Goal: Navigation & Orientation: Find specific page/section

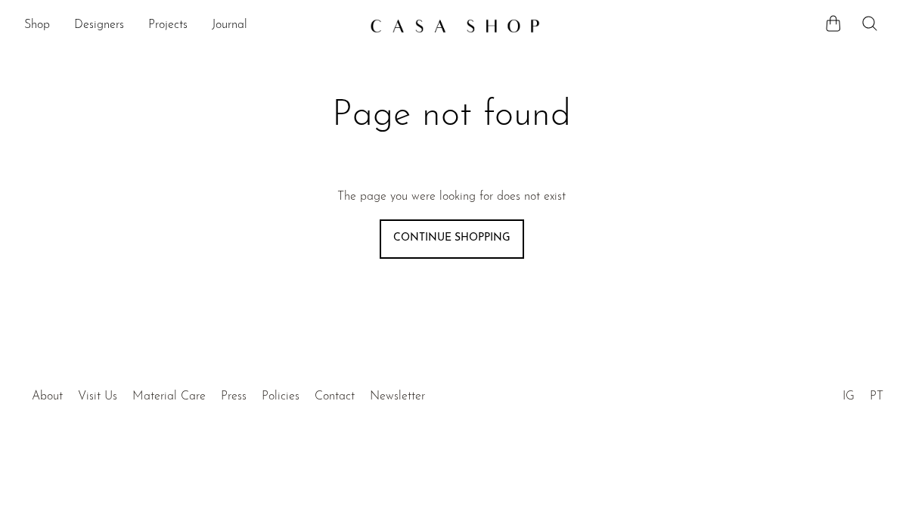
click at [37, 23] on link "Shop" at bounding box center [37, 26] width 26 height 20
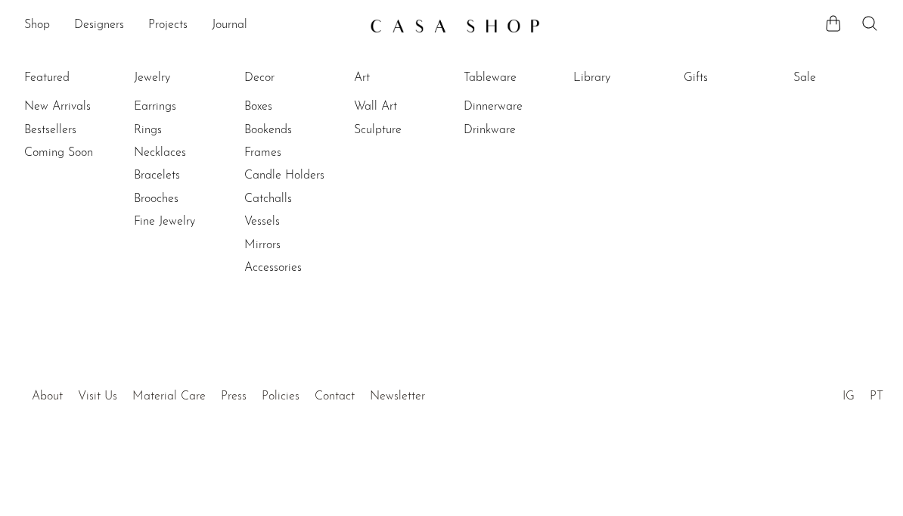
click at [163, 110] on link "Earrings" at bounding box center [190, 106] width 113 height 17
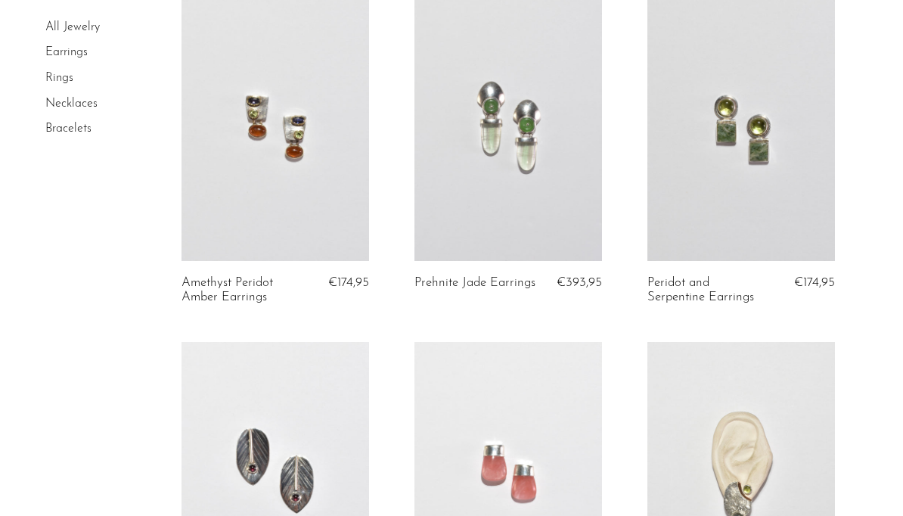
scroll to position [141, 0]
click at [705, 186] on link at bounding box center [741, 129] width 188 height 262
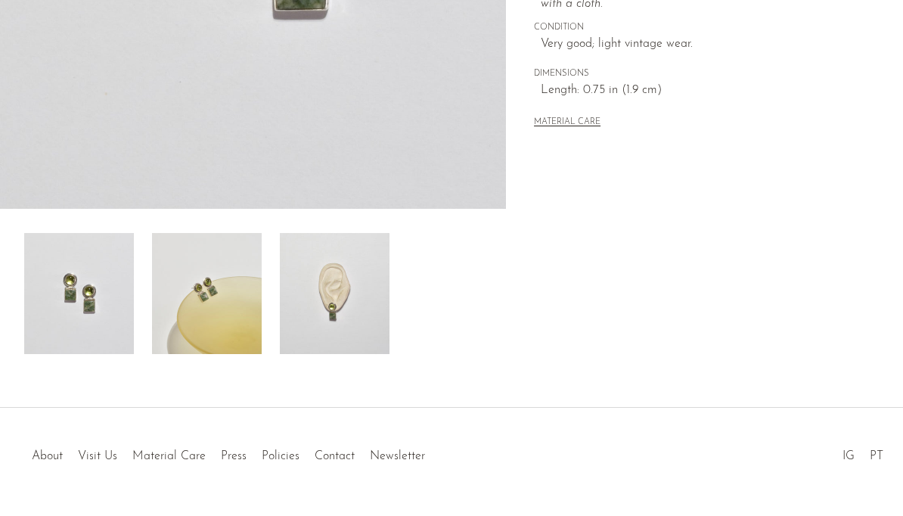
scroll to position [431, 0]
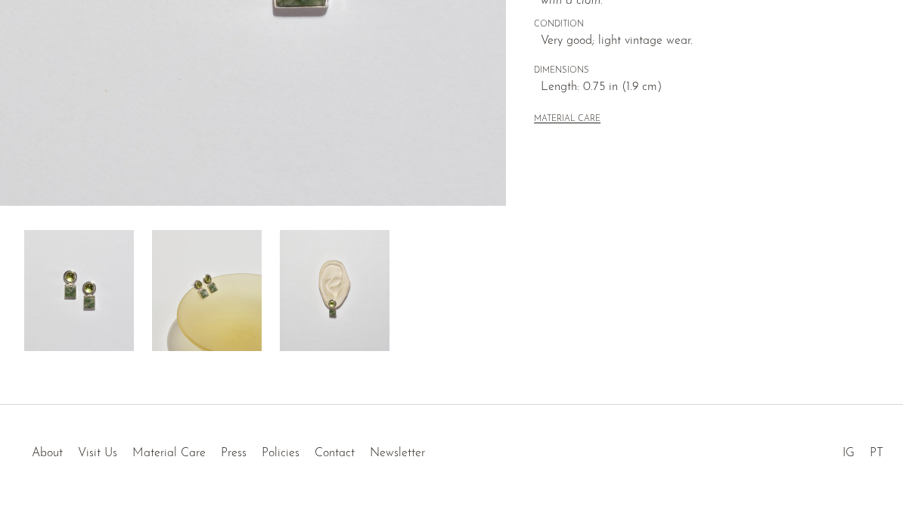
click at [327, 293] on img at bounding box center [335, 290] width 110 height 121
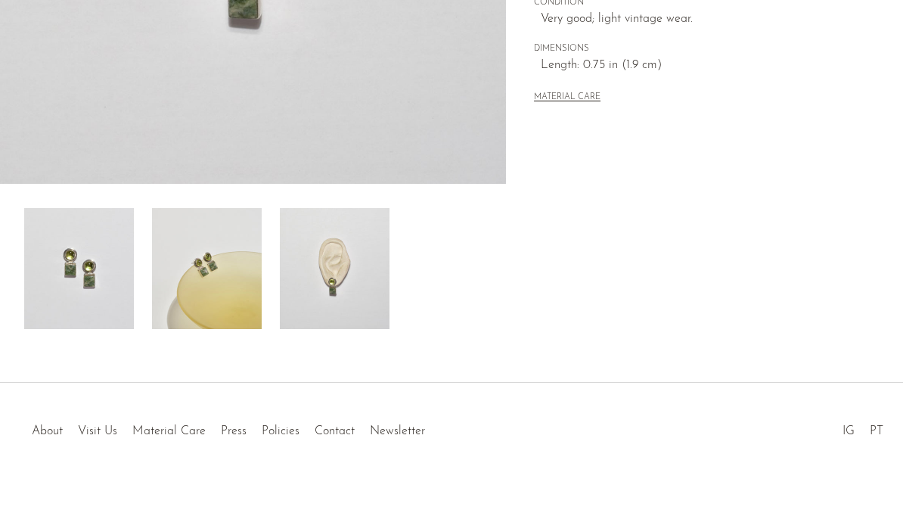
scroll to position [469, 0]
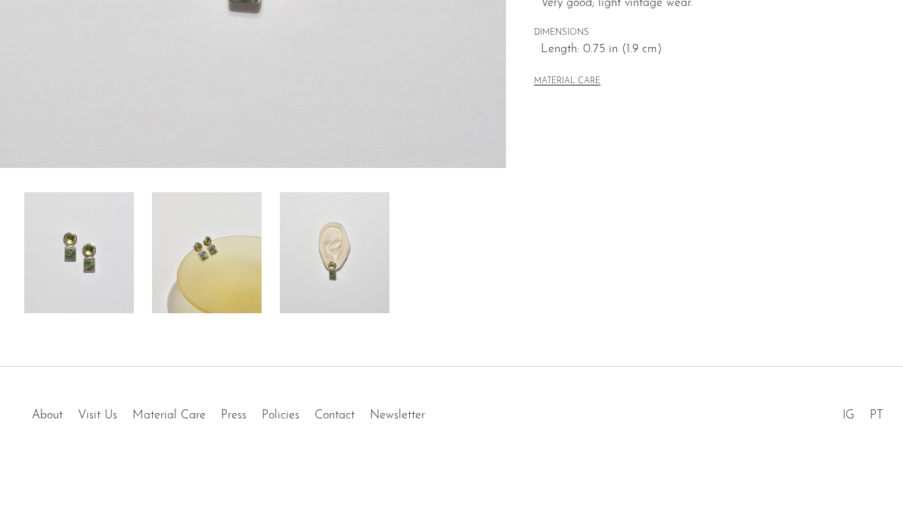
click at [41, 418] on link "About" at bounding box center [47, 415] width 31 height 12
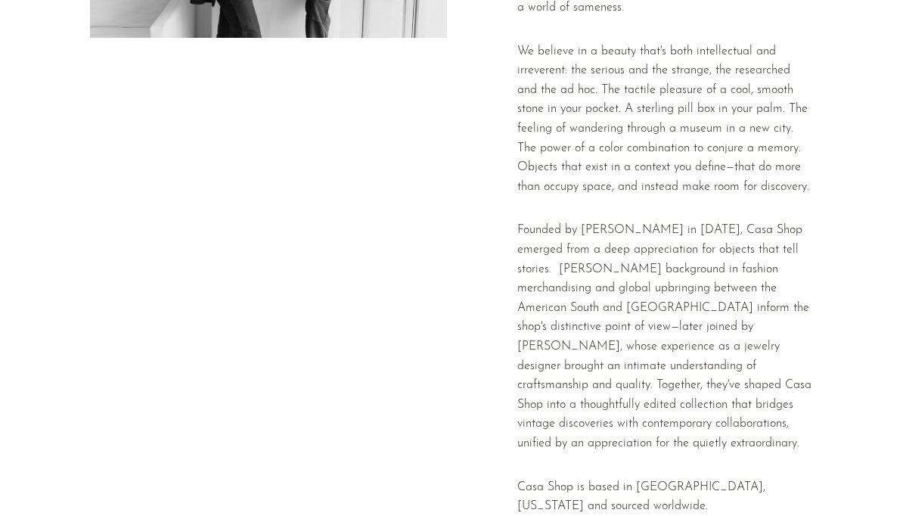
scroll to position [501, 0]
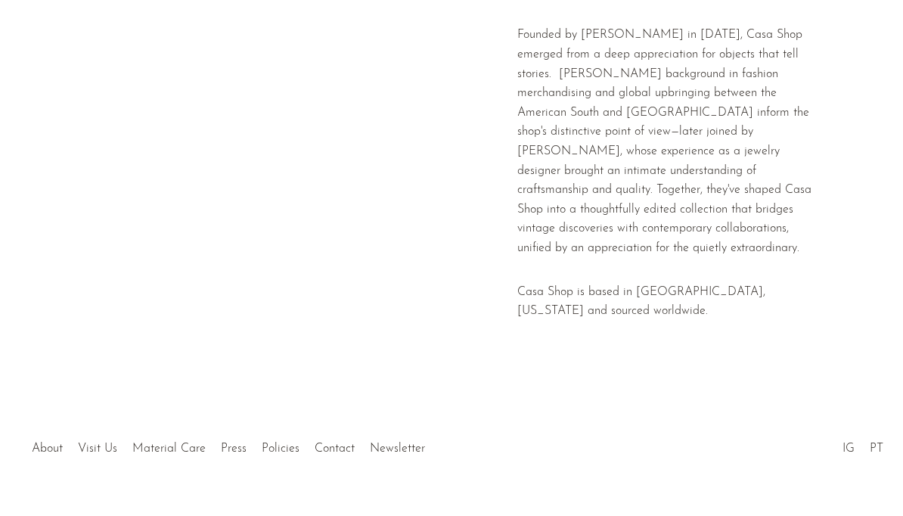
click at [278, 442] on link "Policies" at bounding box center [281, 448] width 38 height 12
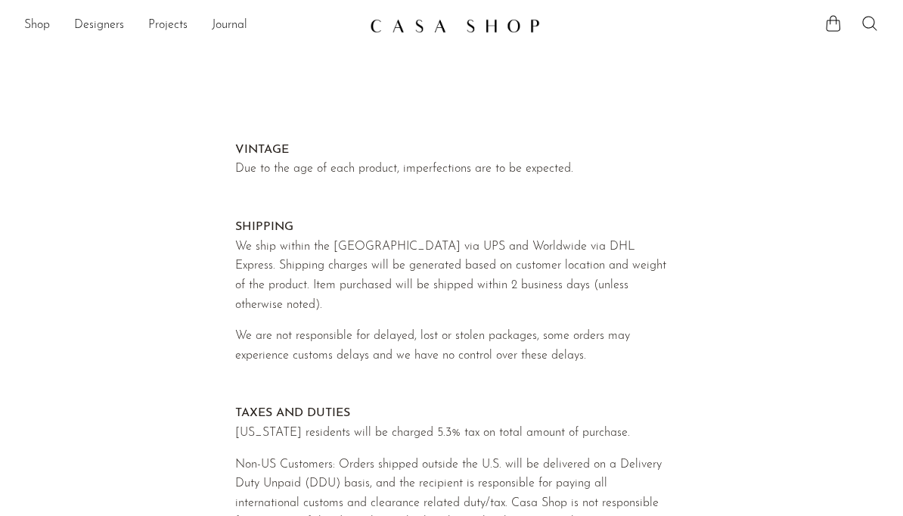
click at [42, 18] on link "Shop" at bounding box center [37, 26] width 26 height 20
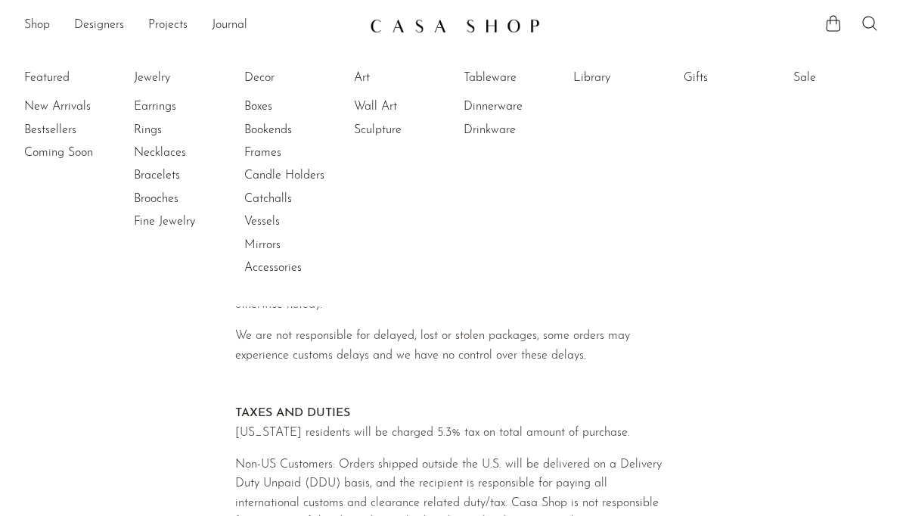
click at [166, 110] on link "Earrings" at bounding box center [190, 106] width 113 height 17
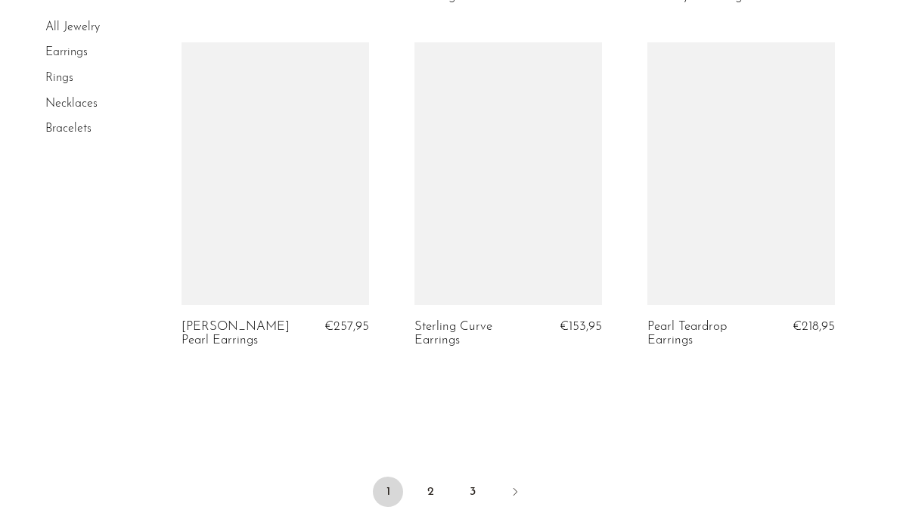
scroll to position [3878, 0]
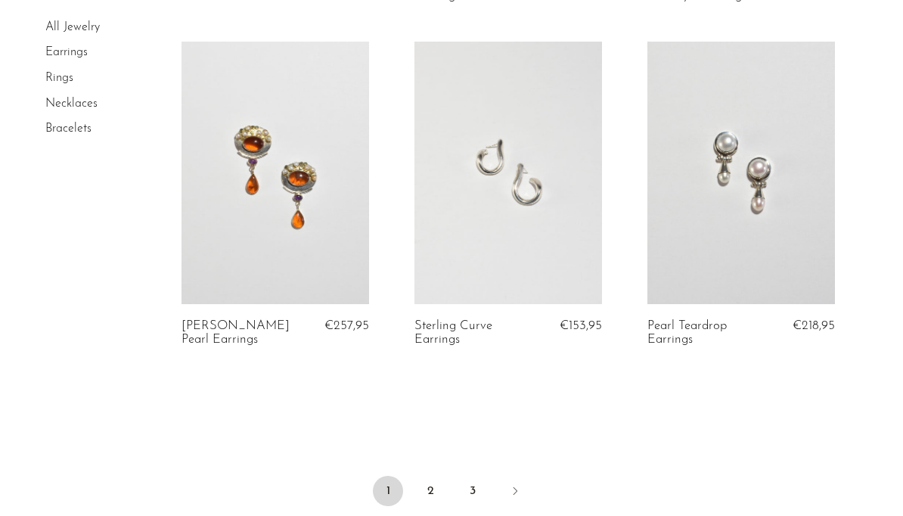
click at [424, 489] on link "2" at bounding box center [430, 491] width 30 height 30
